Goal: Navigation & Orientation: Find specific page/section

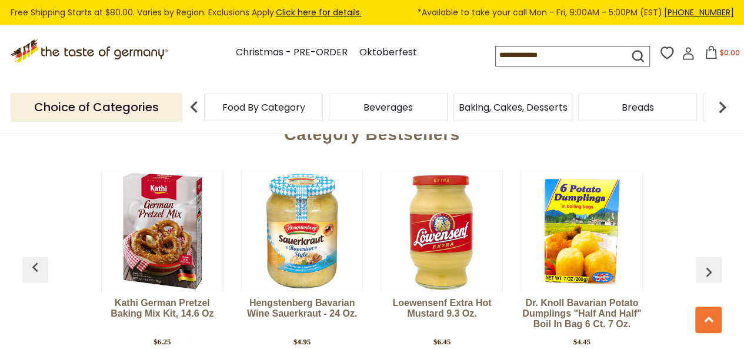
scroll to position [3294, 0]
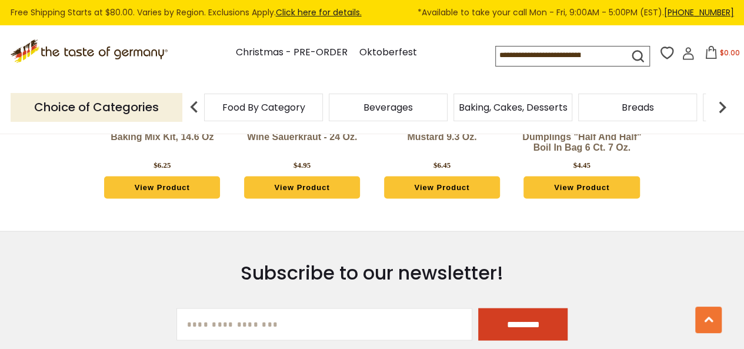
click at [721, 109] on img at bounding box center [723, 107] width 24 height 24
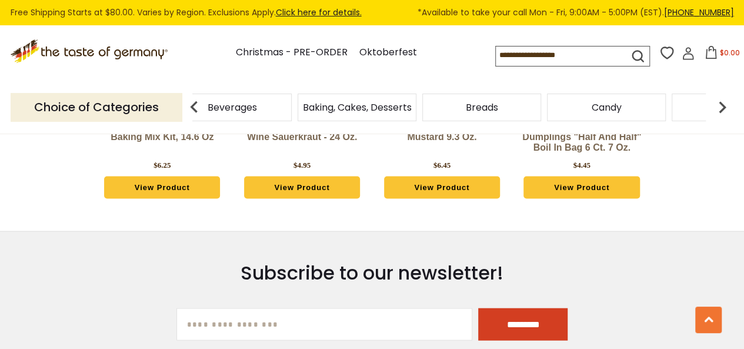
click at [167, 112] on div "Candy" at bounding box center [107, 108] width 119 height 28
click at [600, 110] on span "Candy" at bounding box center [607, 107] width 30 height 9
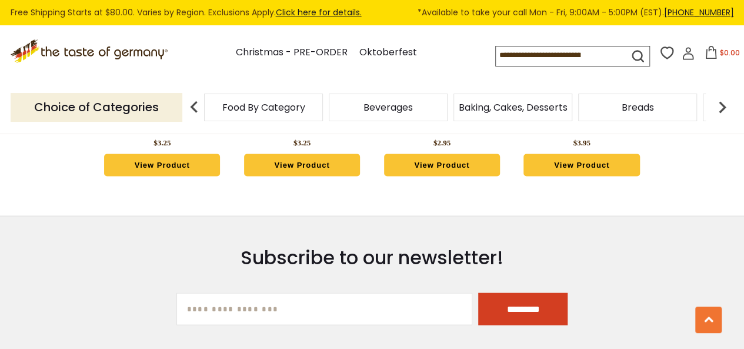
scroll to position [3458, 0]
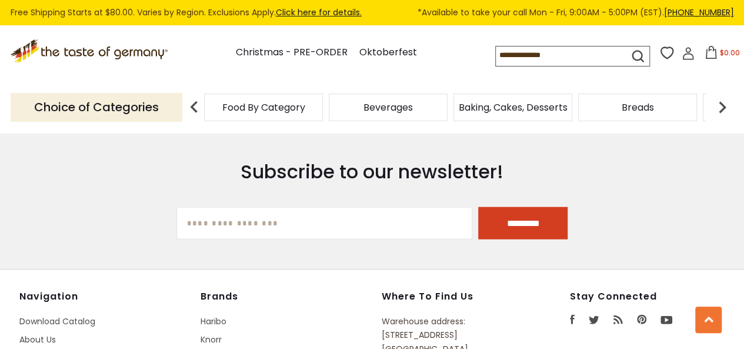
click at [193, 109] on img at bounding box center [194, 107] width 24 height 24
click at [236, 108] on span "Food By Category" at bounding box center [263, 107] width 83 height 9
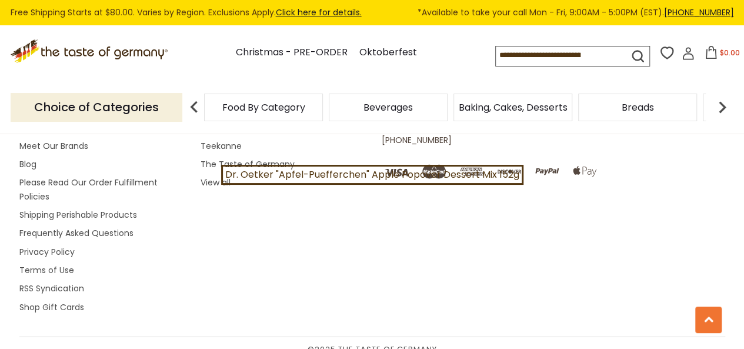
scroll to position [3445, 0]
